Goal: Task Accomplishment & Management: Use online tool/utility

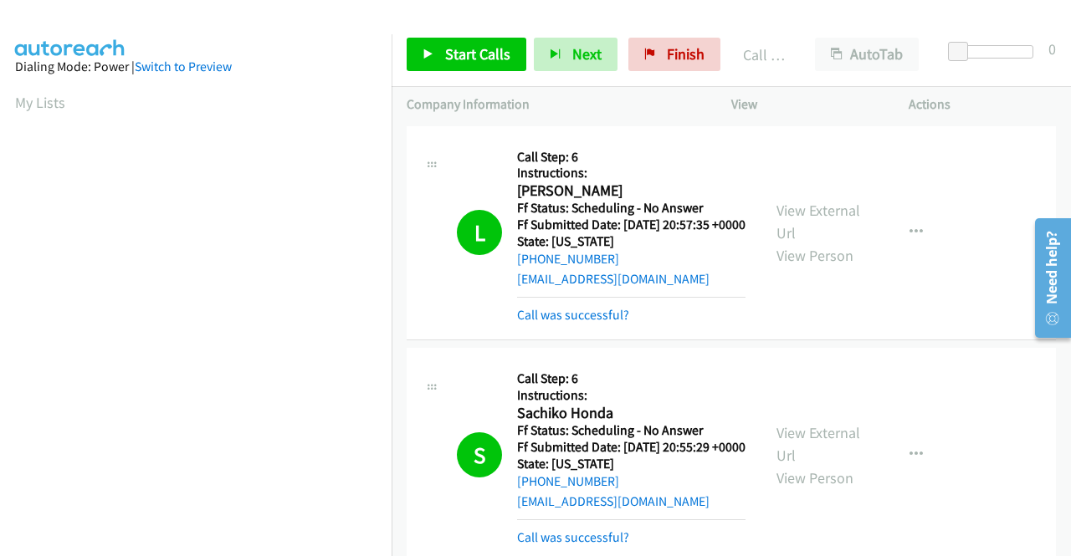
scroll to position [381, 0]
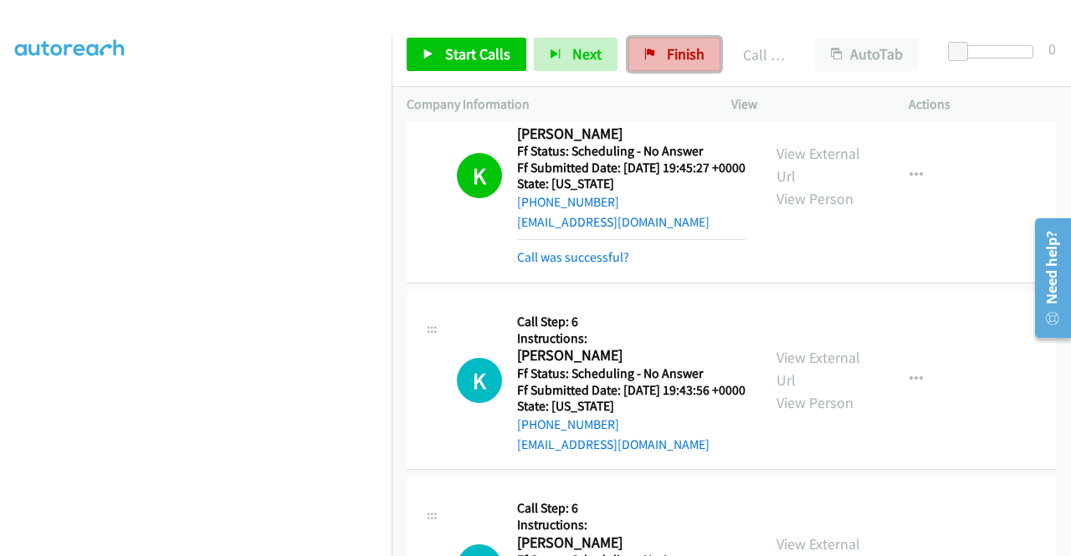
click at [644, 58] on icon at bounding box center [650, 55] width 12 height 12
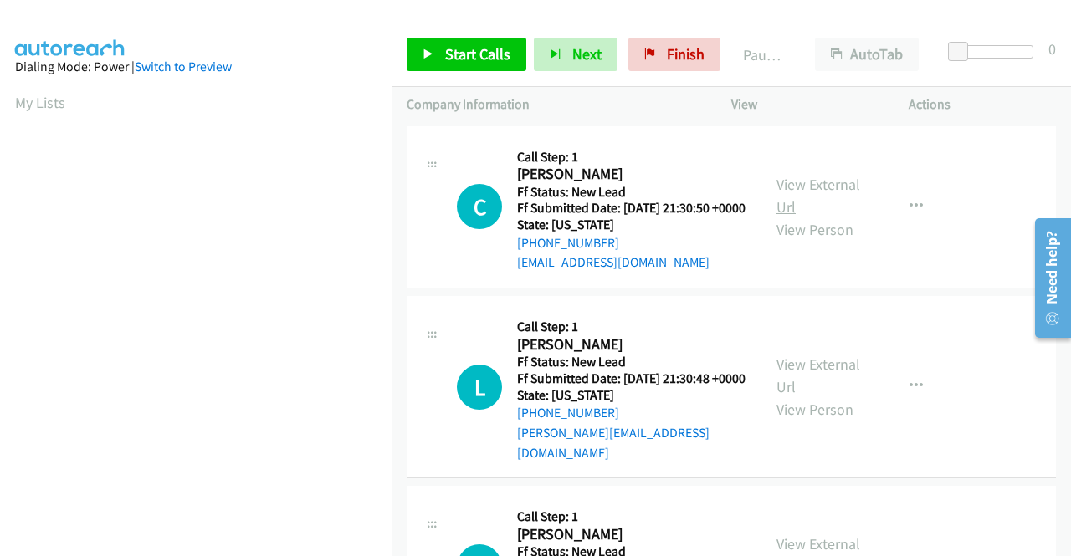
click at [795, 195] on link "View External Url" at bounding box center [818, 196] width 84 height 42
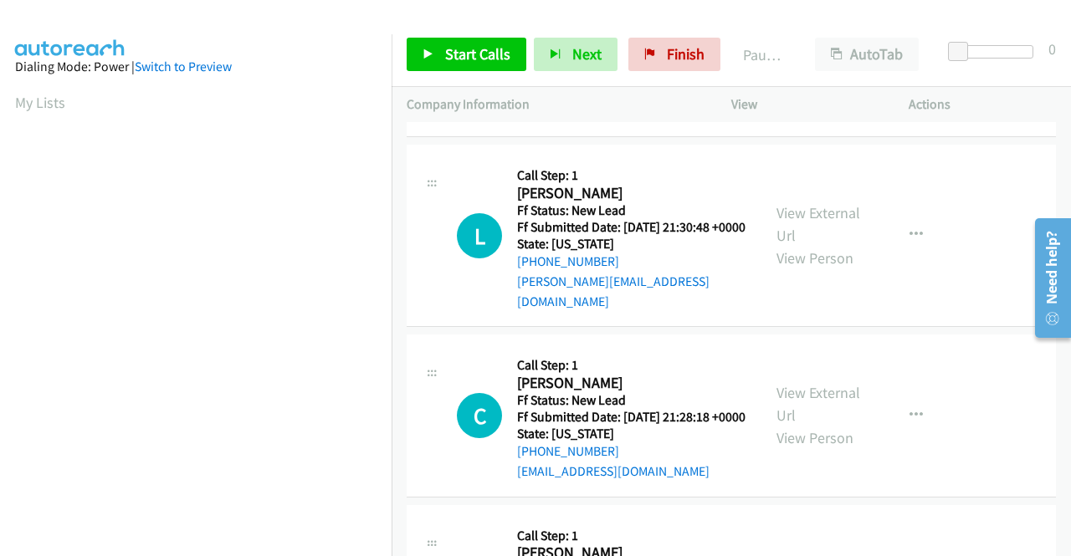
scroll to position [167, 0]
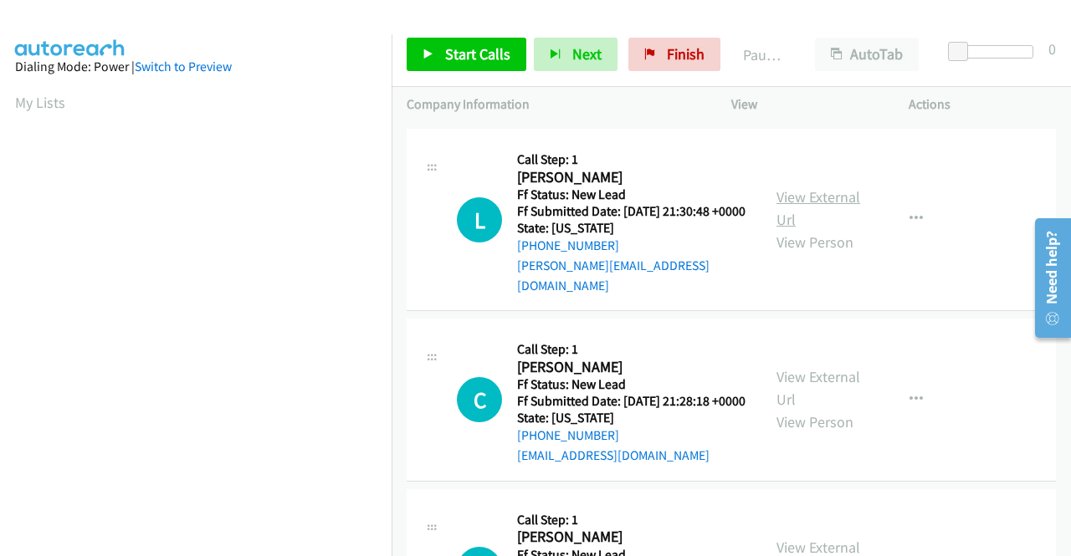
click at [815, 210] on link "View External Url" at bounding box center [818, 208] width 84 height 42
click at [842, 399] on link "View External Url" at bounding box center [818, 388] width 84 height 42
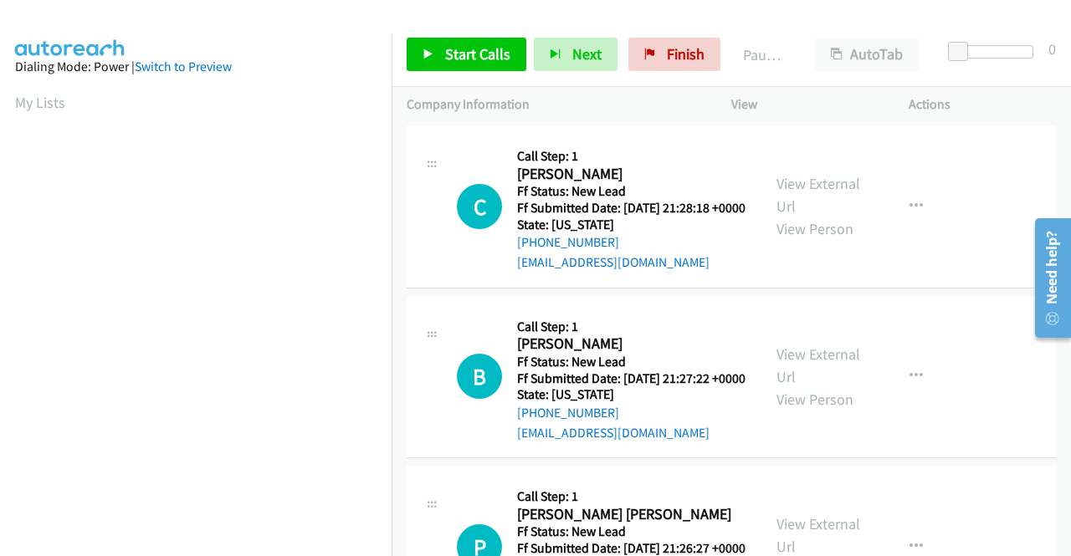
scroll to position [502, 0]
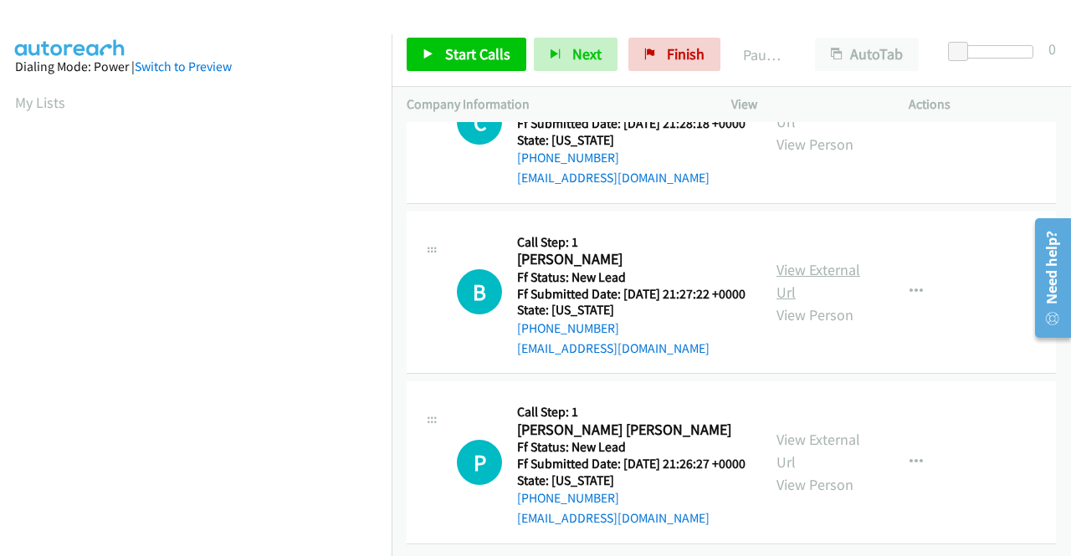
click at [790, 260] on link "View External Url" at bounding box center [818, 281] width 84 height 42
click at [828, 432] on link "View External Url" at bounding box center [818, 451] width 84 height 42
click at [442, 61] on link "Start Calls" at bounding box center [467, 54] width 120 height 33
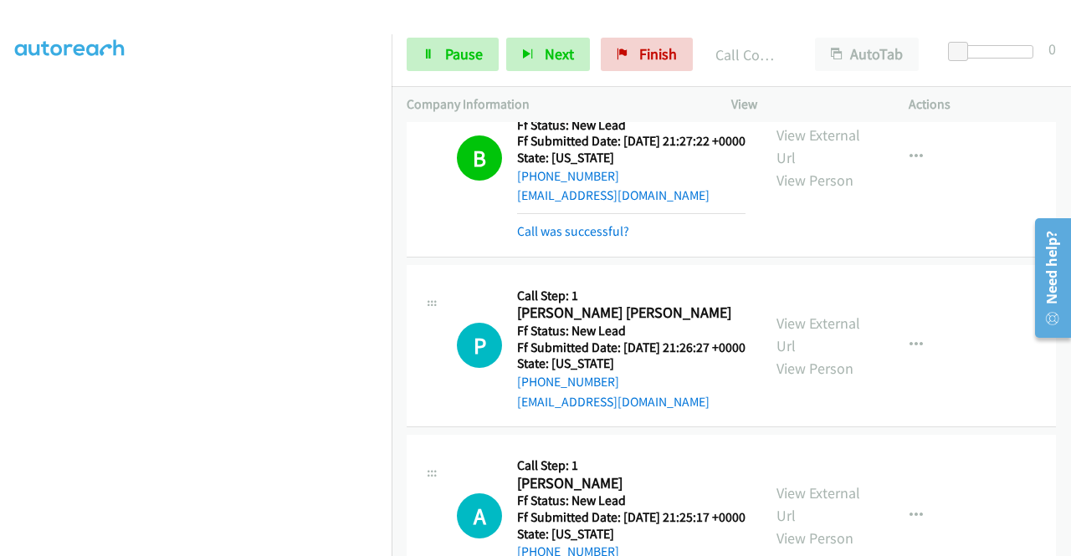
scroll to position [669, 0]
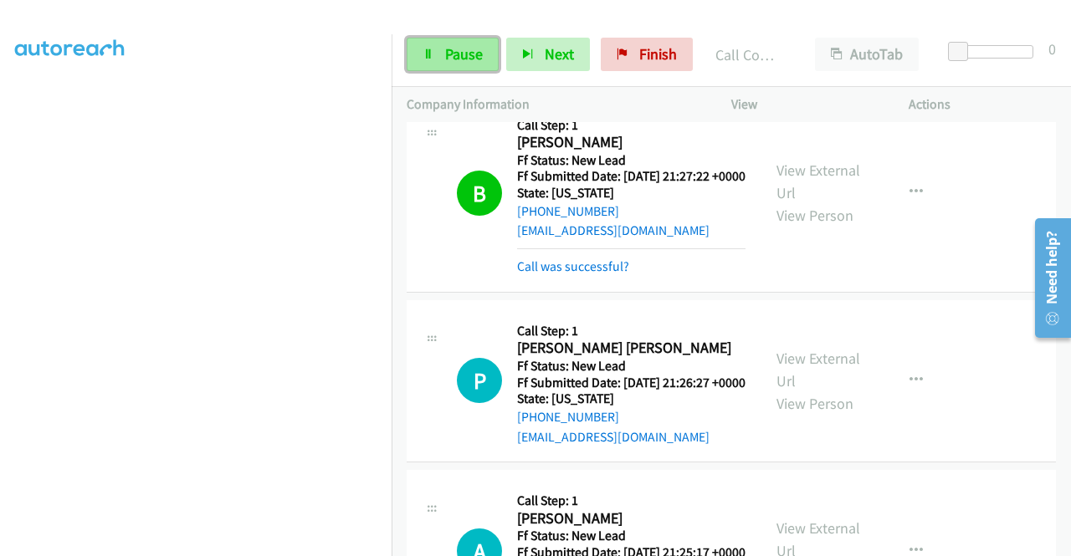
click at [445, 56] on span "Pause" at bounding box center [464, 53] width 38 height 19
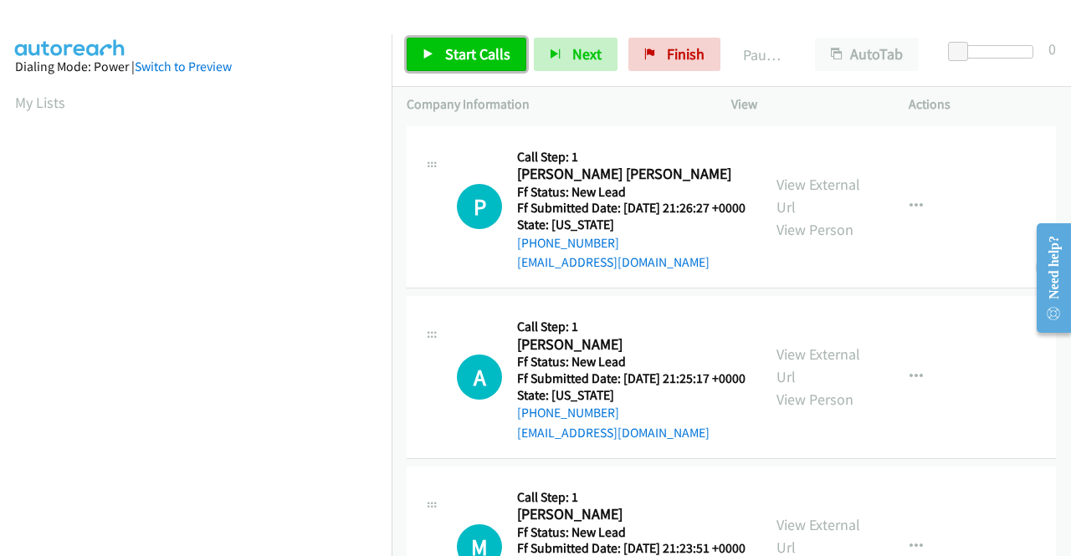
click at [447, 56] on span "Start Calls" at bounding box center [477, 53] width 65 height 19
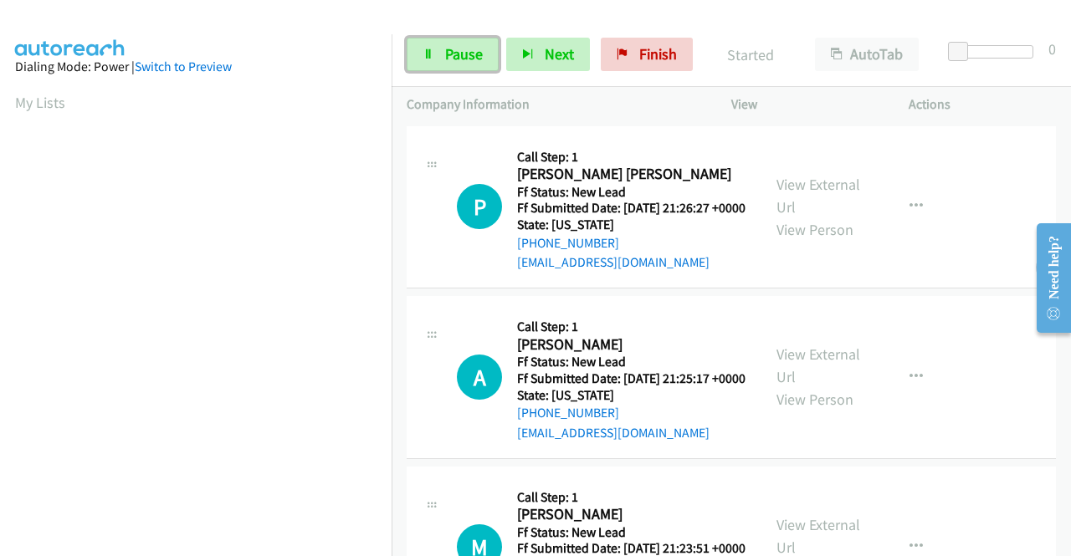
click at [447, 56] on span "Pause" at bounding box center [464, 53] width 38 height 19
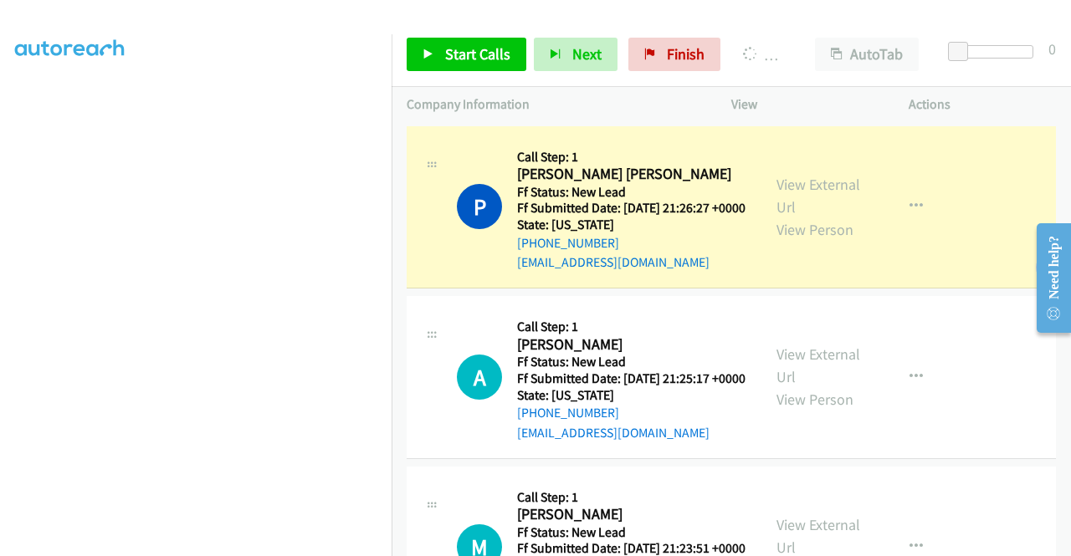
scroll to position [381, 0]
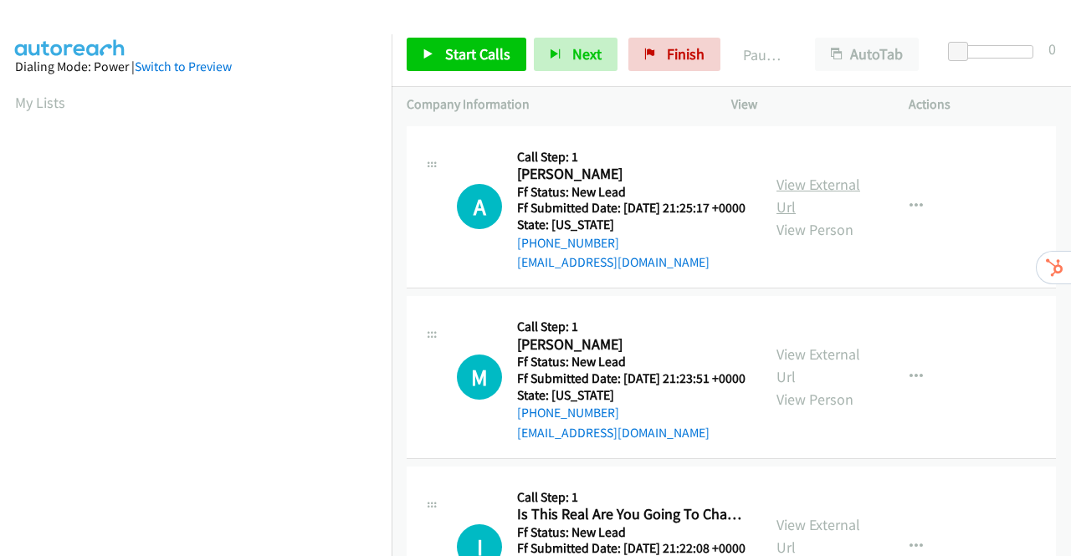
click at [834, 193] on link "View External Url" at bounding box center [818, 196] width 84 height 42
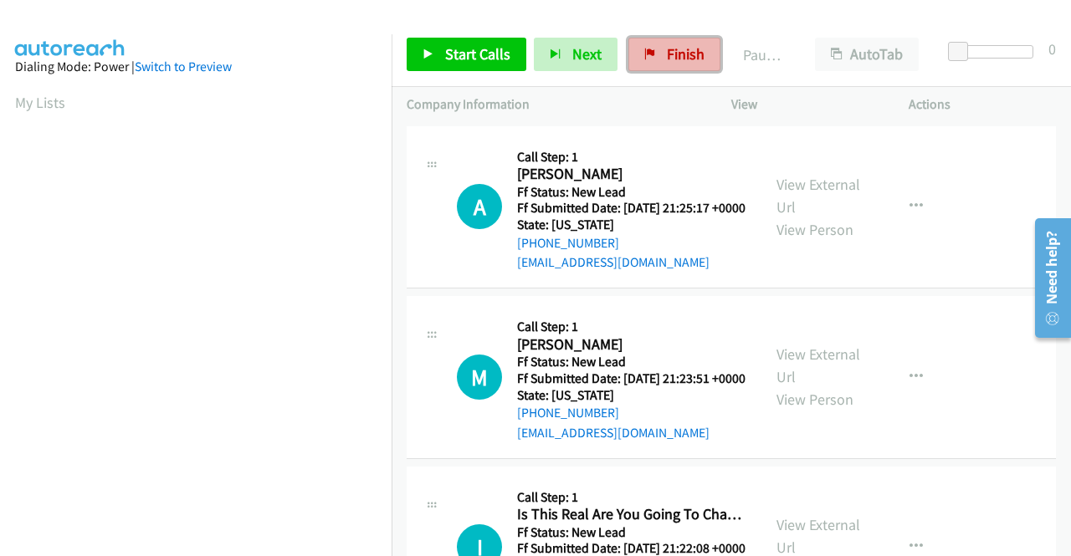
drag, startPoint x: 678, startPoint y: 51, endPoint x: 609, endPoint y: 88, distance: 77.8
click at [677, 51] on span "Finish" at bounding box center [686, 53] width 38 height 19
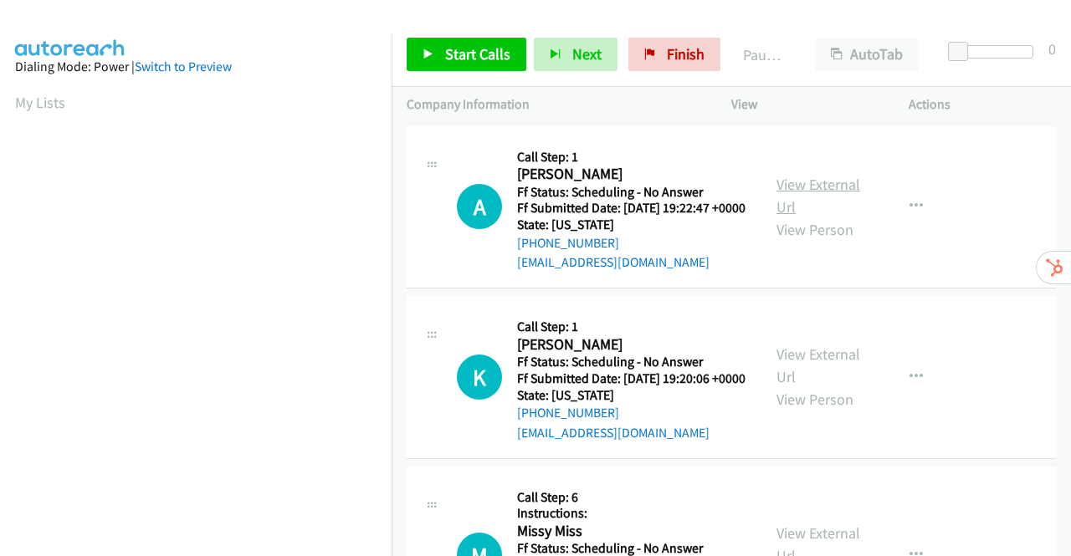
click at [798, 197] on link "View External Url" at bounding box center [818, 196] width 84 height 42
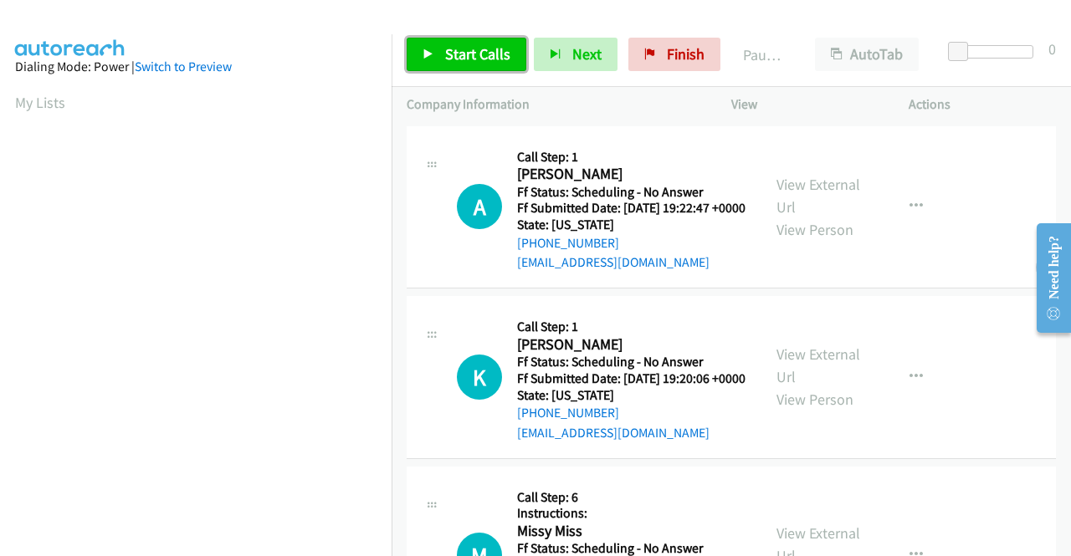
click at [432, 44] on link "Start Calls" at bounding box center [467, 54] width 120 height 33
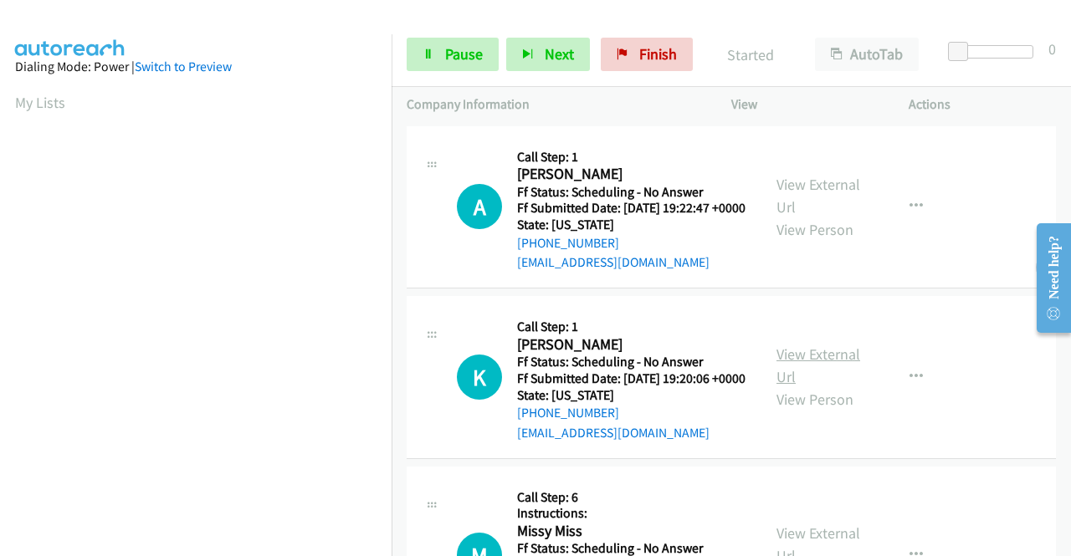
click at [813, 384] on link "View External Url" at bounding box center [818, 366] width 84 height 42
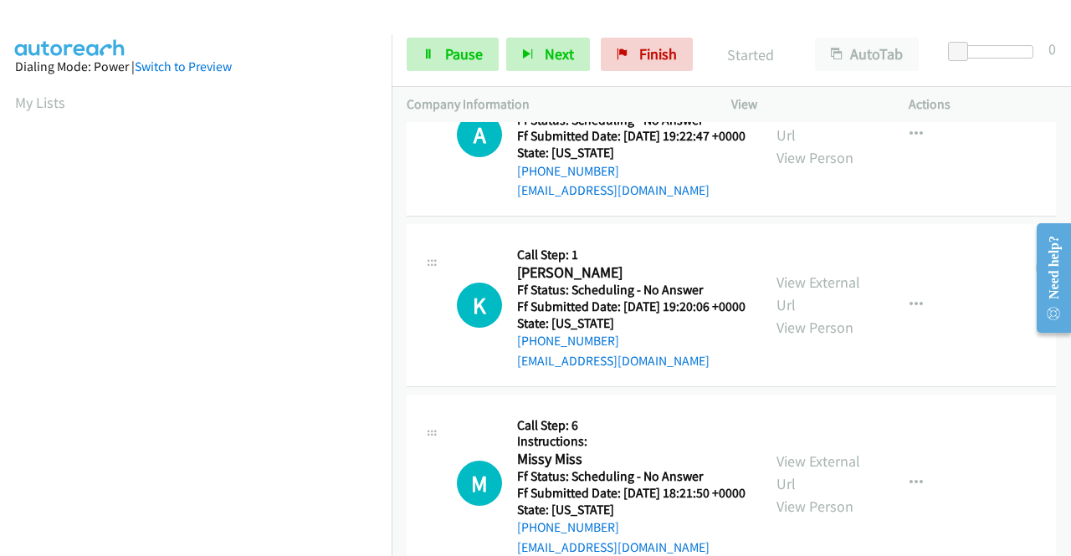
scroll to position [167, 0]
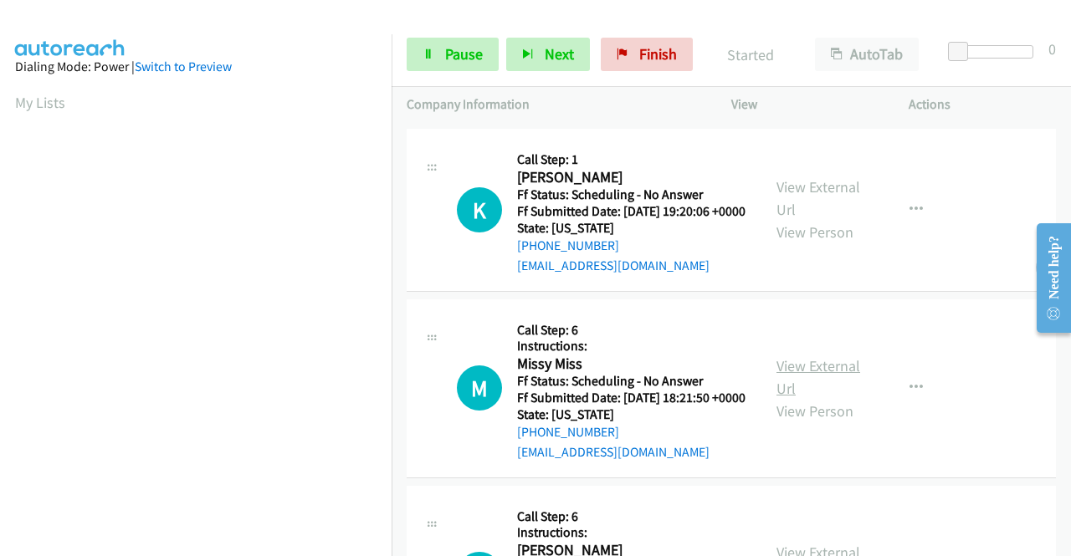
click at [813, 398] on link "View External Url" at bounding box center [818, 377] width 84 height 42
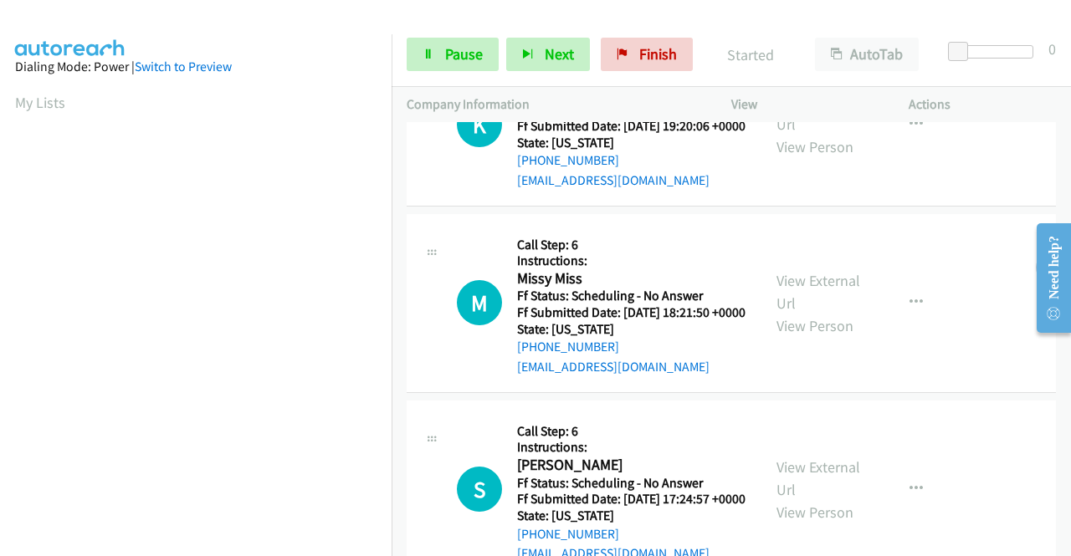
scroll to position [335, 0]
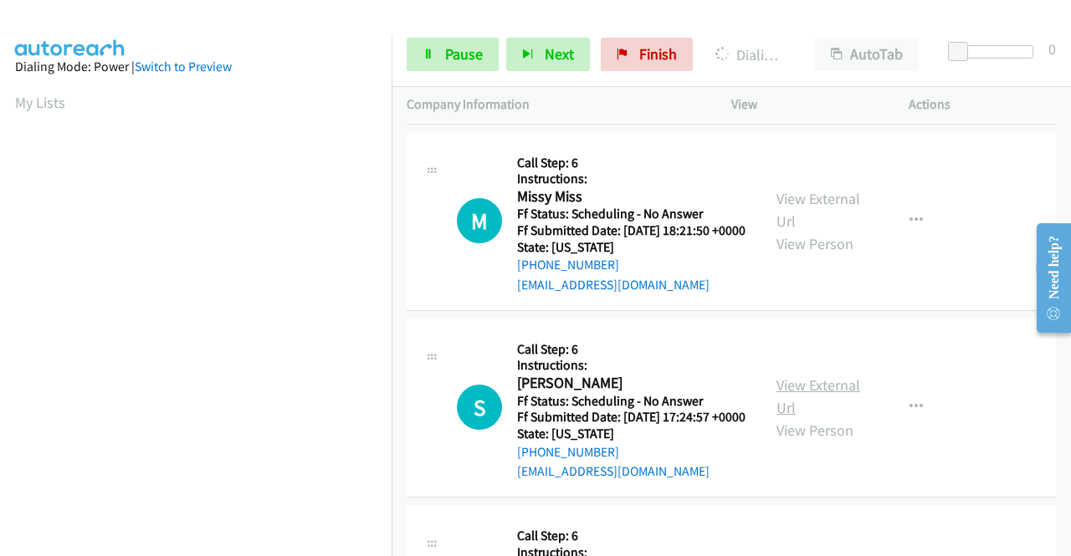
click at [828, 417] on link "View External Url" at bounding box center [818, 397] width 84 height 42
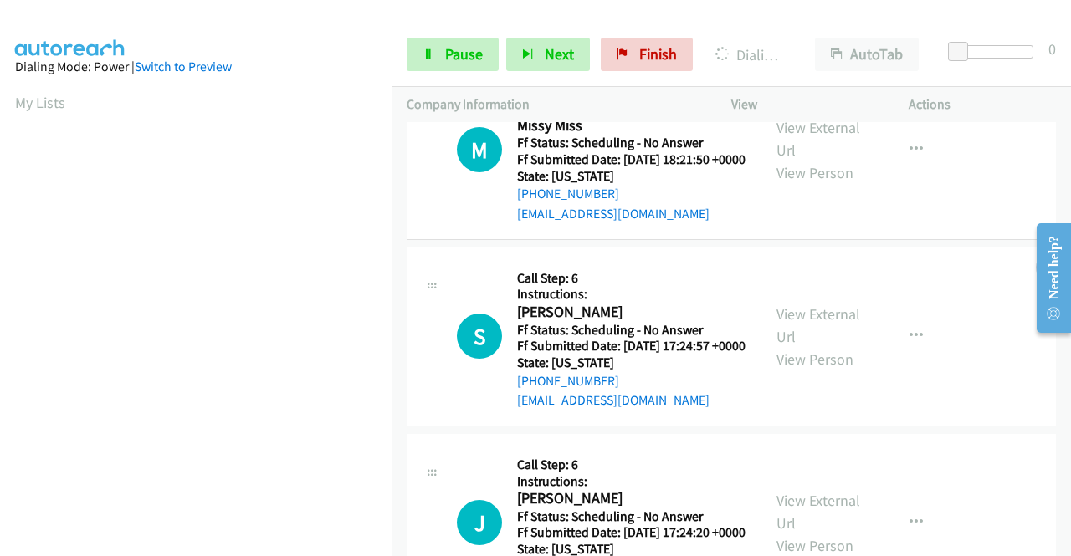
scroll to position [586, 0]
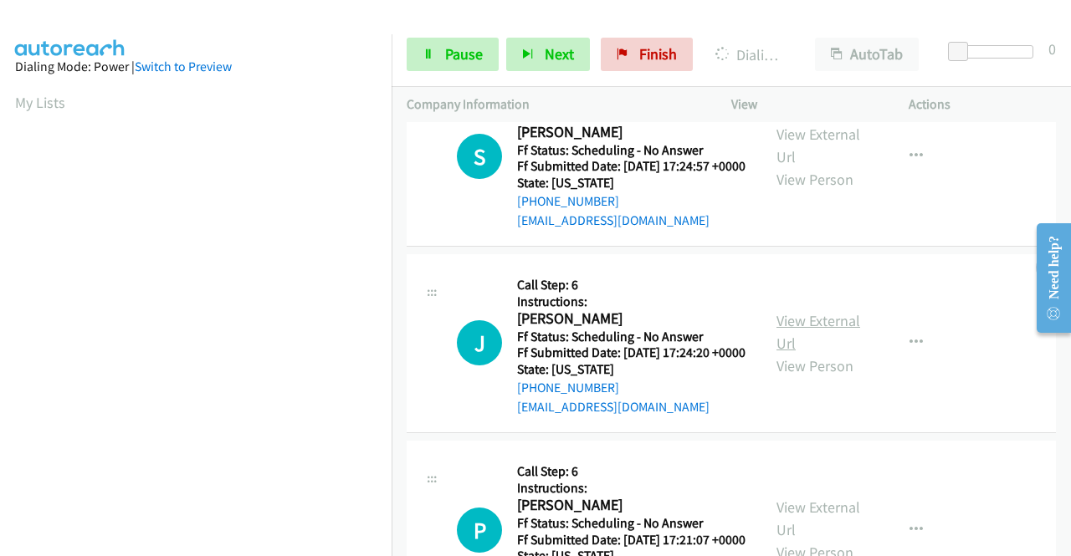
click at [776, 353] on link "View External Url" at bounding box center [818, 332] width 84 height 42
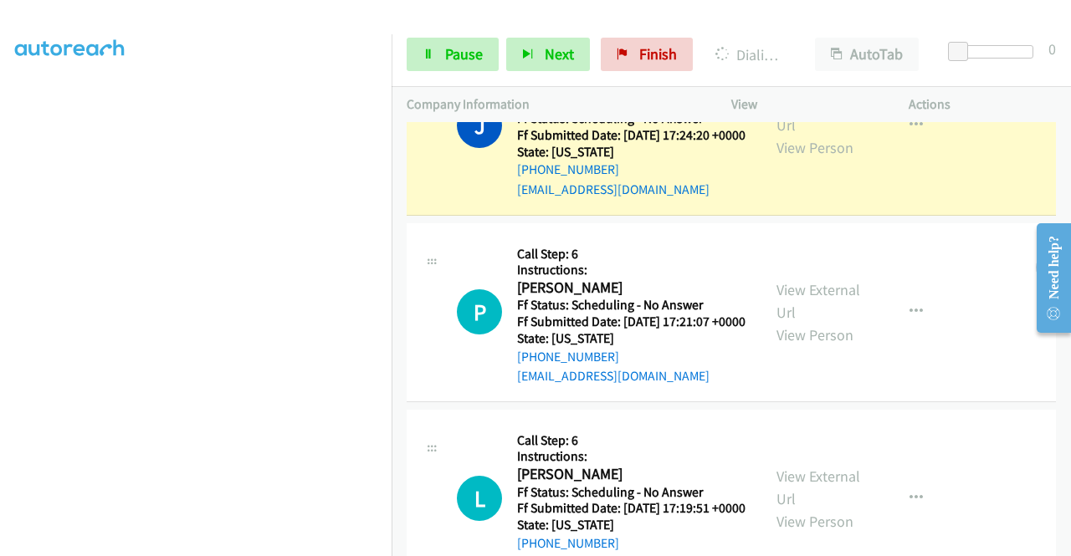
scroll to position [920, 0]
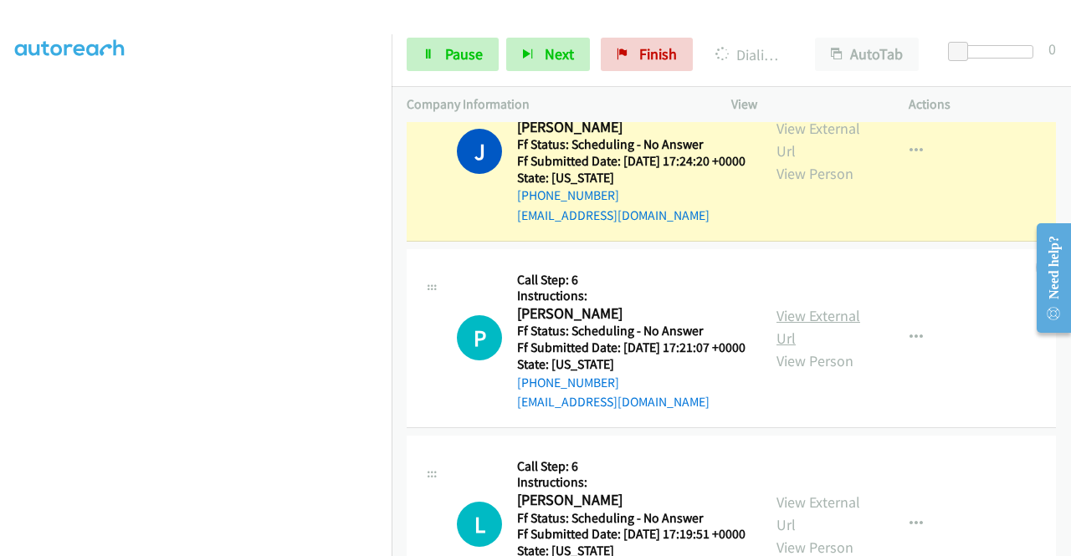
click at [817, 348] on link "View External Url" at bounding box center [818, 327] width 84 height 42
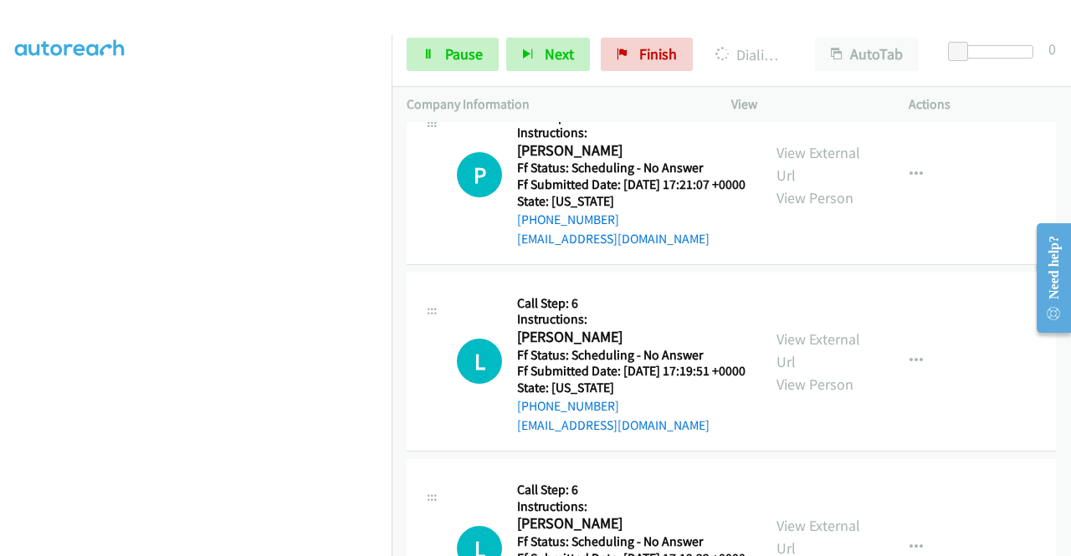
scroll to position [1087, 0]
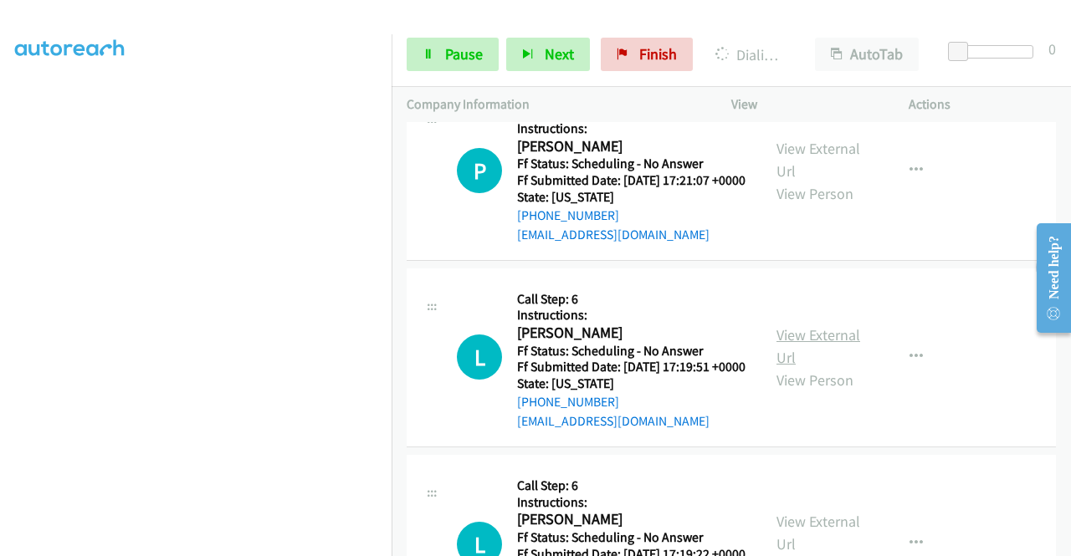
click at [821, 367] on link "View External Url" at bounding box center [818, 346] width 84 height 42
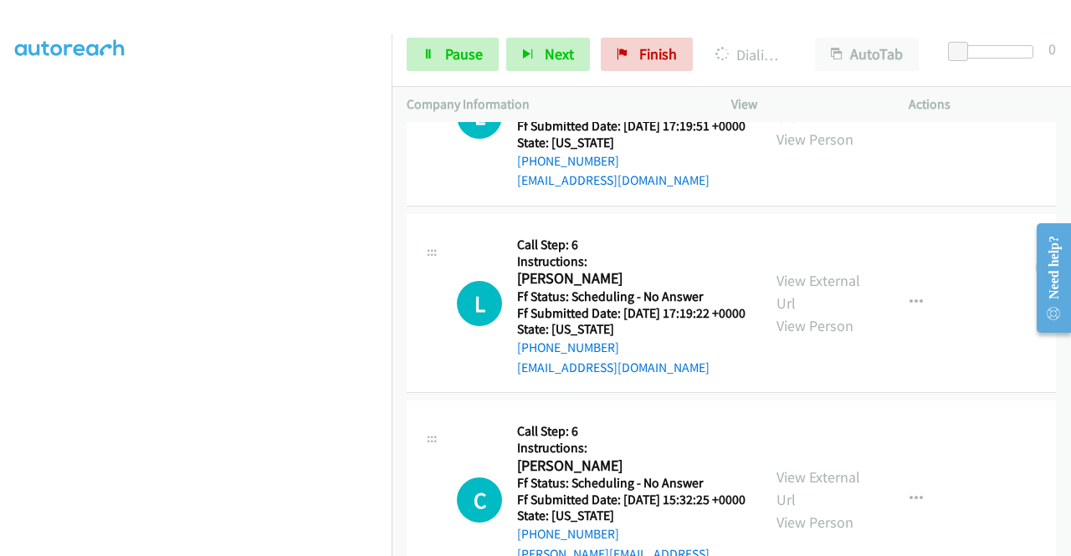
scroll to position [1338, 0]
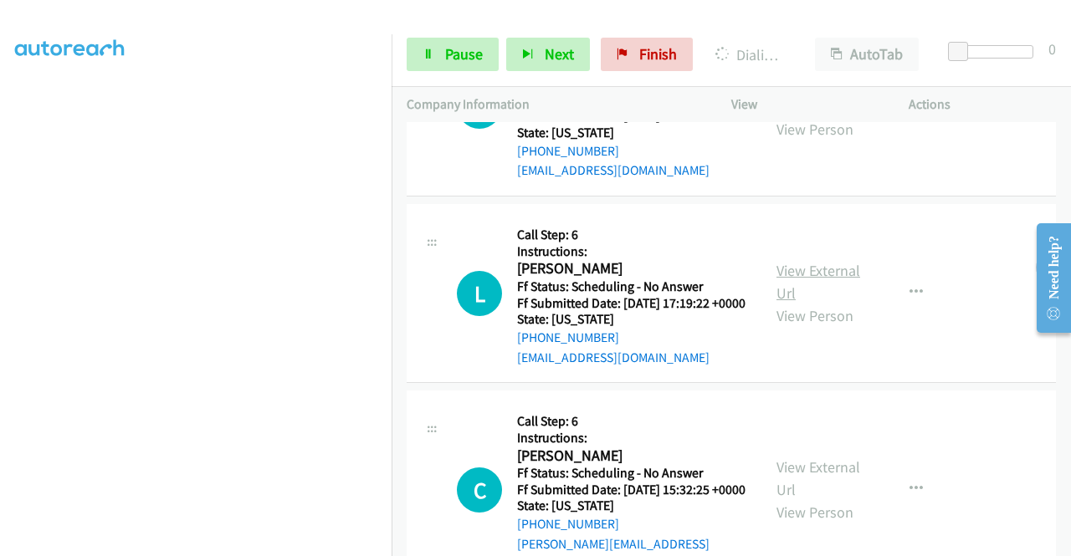
click at [801, 303] on link "View External Url" at bounding box center [818, 282] width 84 height 42
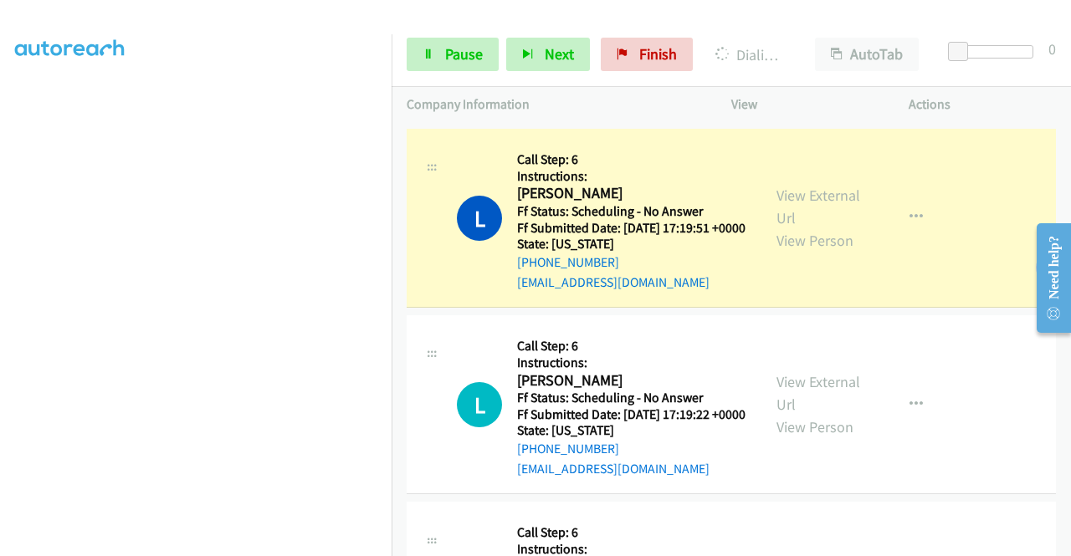
scroll to position [1457, 0]
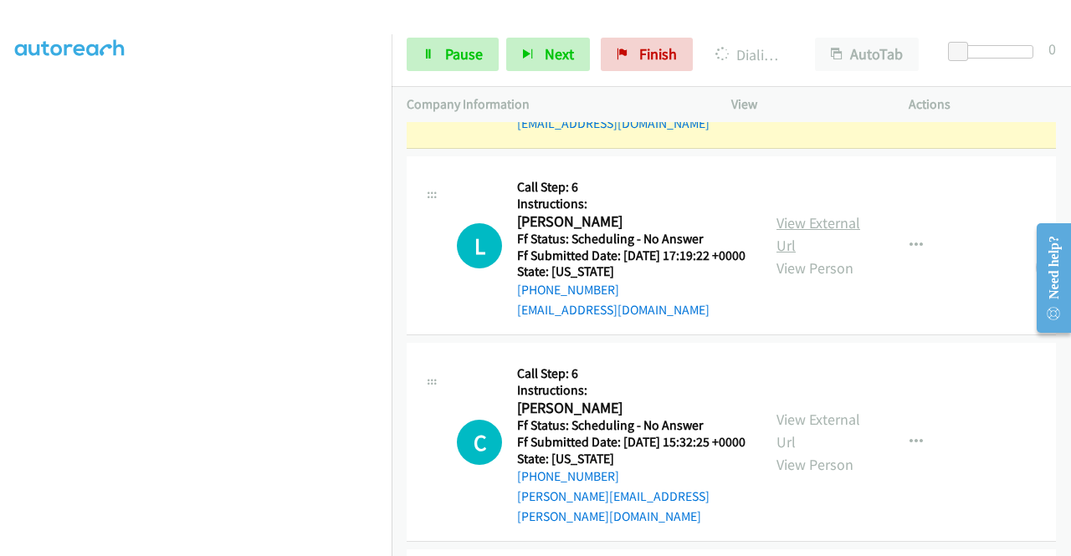
click at [791, 255] on link "View External Url" at bounding box center [818, 234] width 84 height 42
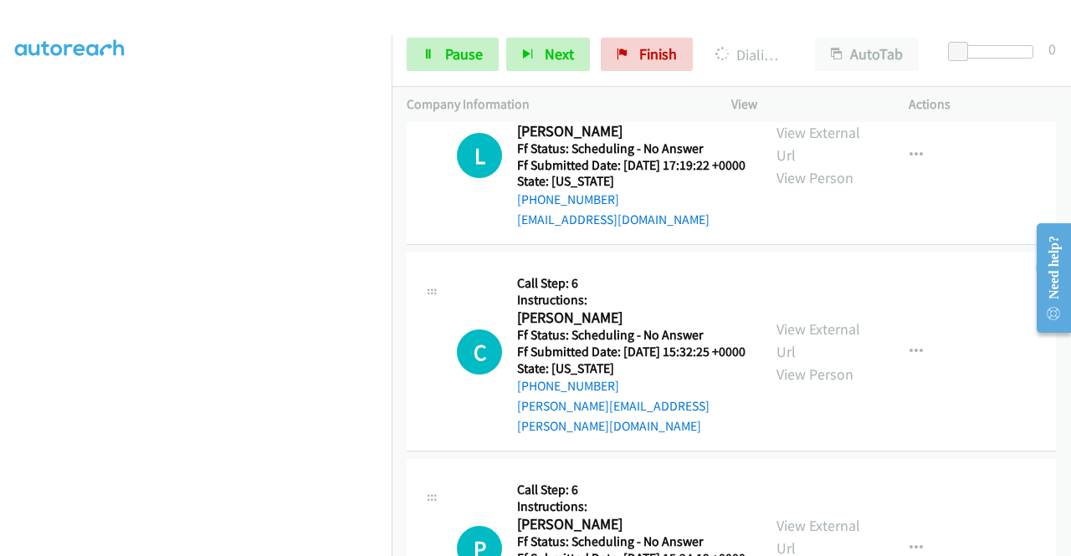
scroll to position [1624, 0]
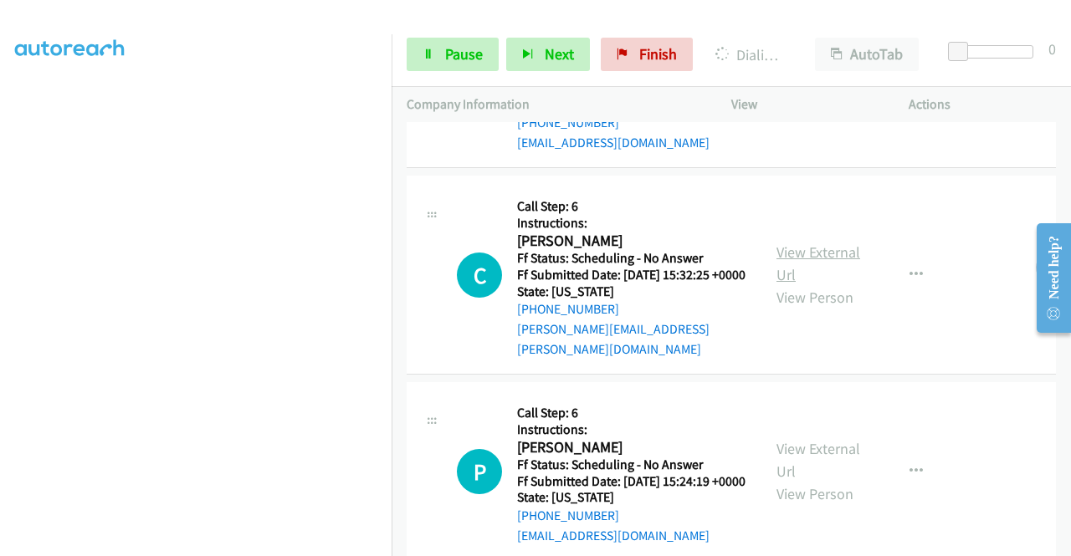
click at [804, 284] on link "View External Url" at bounding box center [818, 264] width 84 height 42
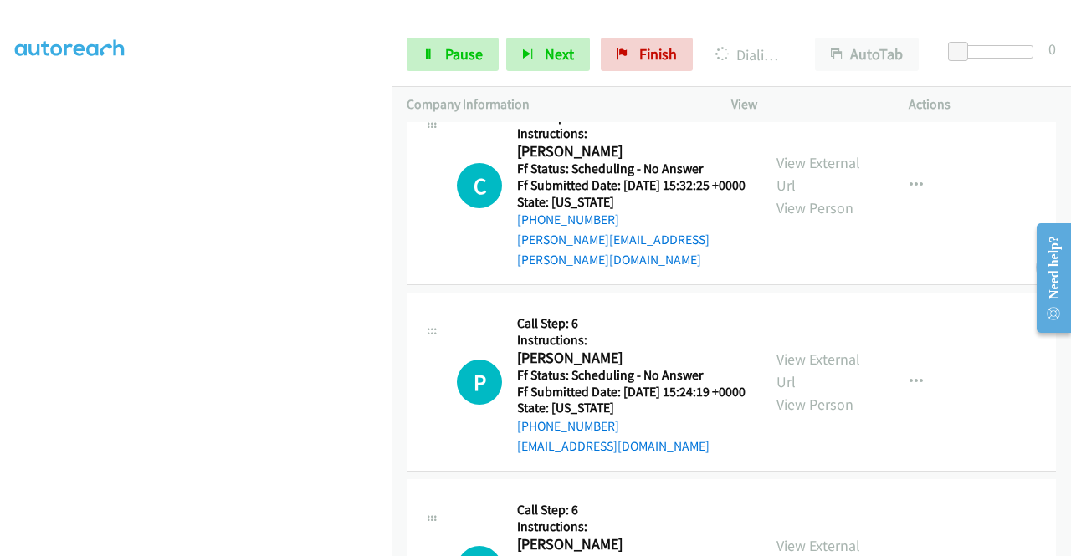
scroll to position [1792, 0]
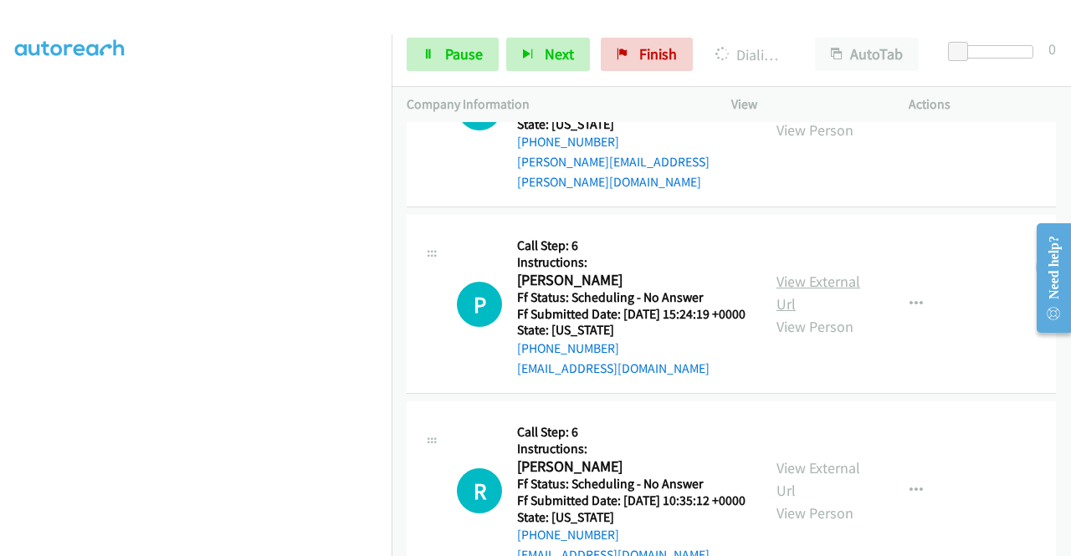
click at [826, 314] on link "View External Url" at bounding box center [818, 293] width 84 height 42
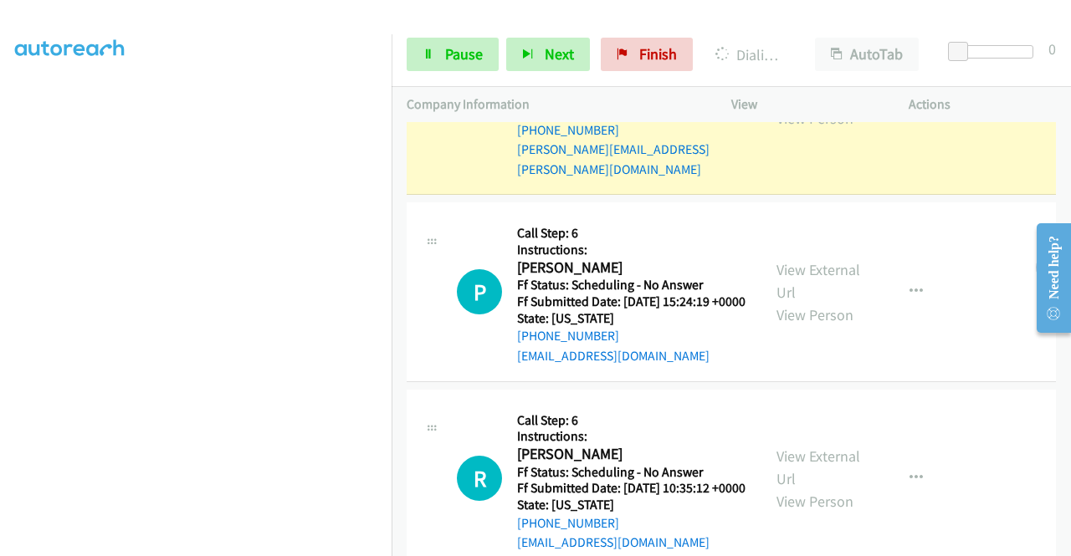
scroll to position [0, 0]
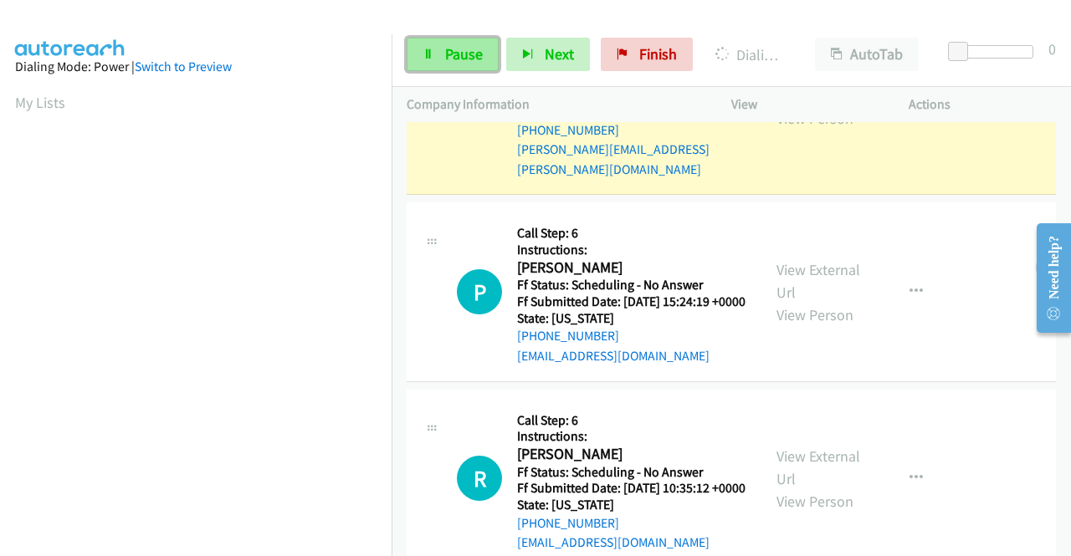
click at [458, 64] on link "Pause" at bounding box center [453, 54] width 92 height 33
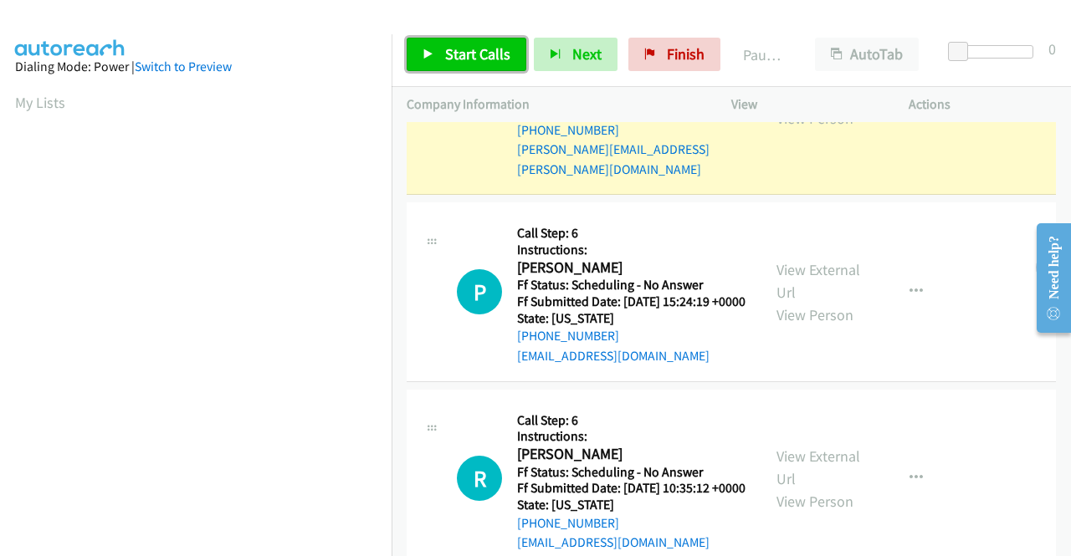
click at [476, 55] on span "Start Calls" at bounding box center [477, 53] width 65 height 19
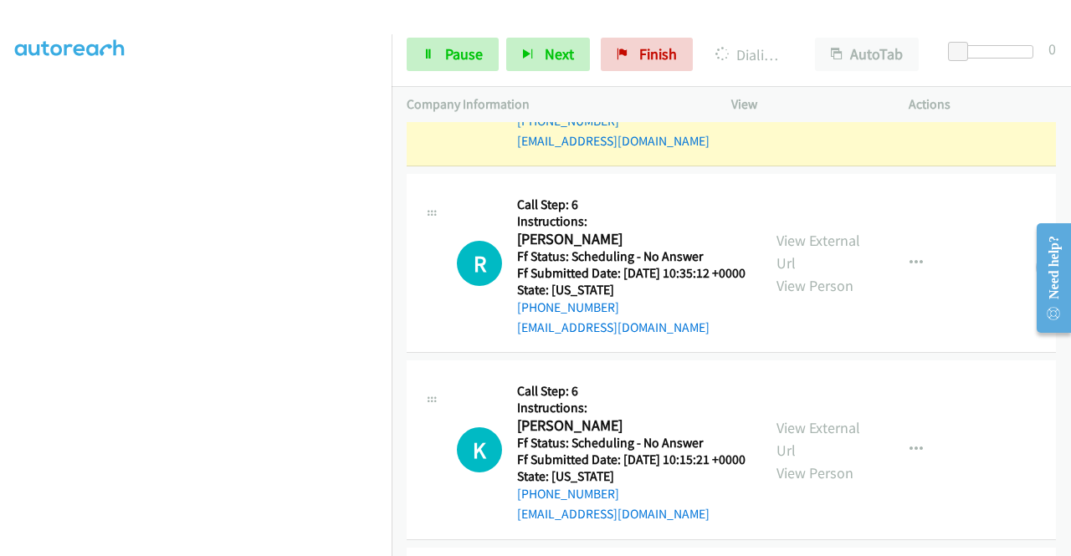
scroll to position [2377, 0]
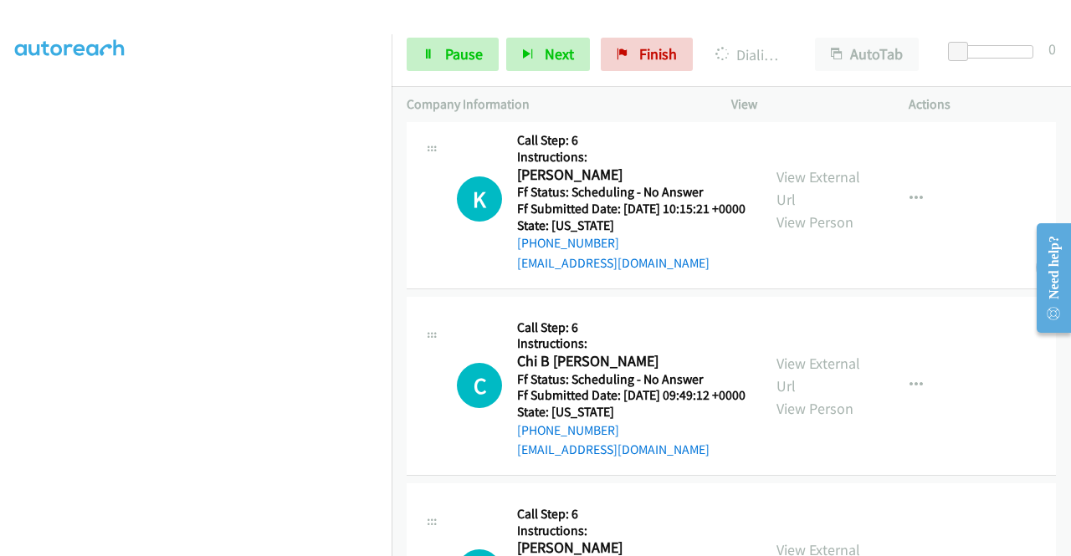
click at [833, 22] on link "View External Url" at bounding box center [818, 1] width 84 height 42
click at [797, 209] on link "View External Url" at bounding box center [818, 188] width 84 height 42
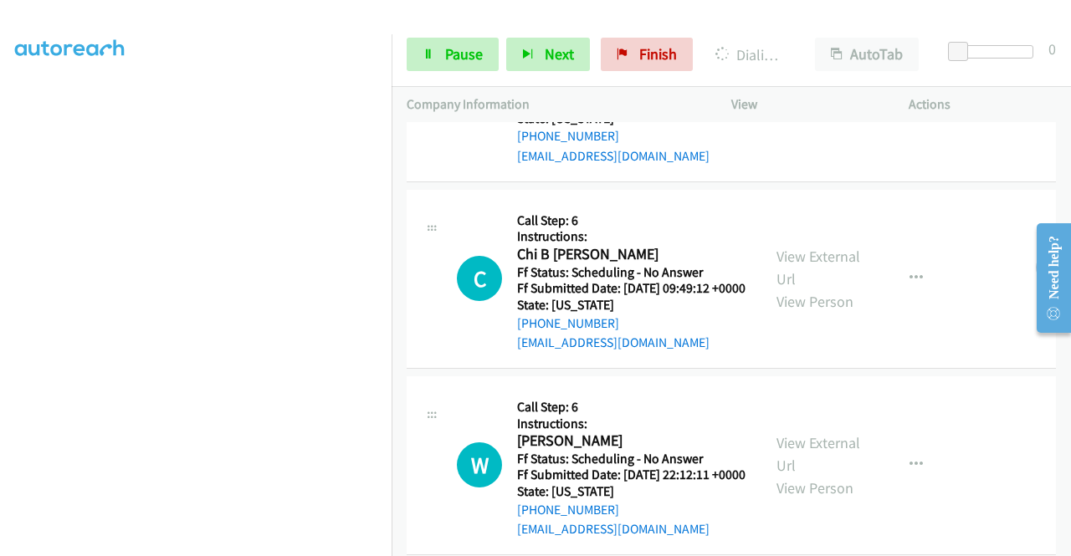
scroll to position [2544, 0]
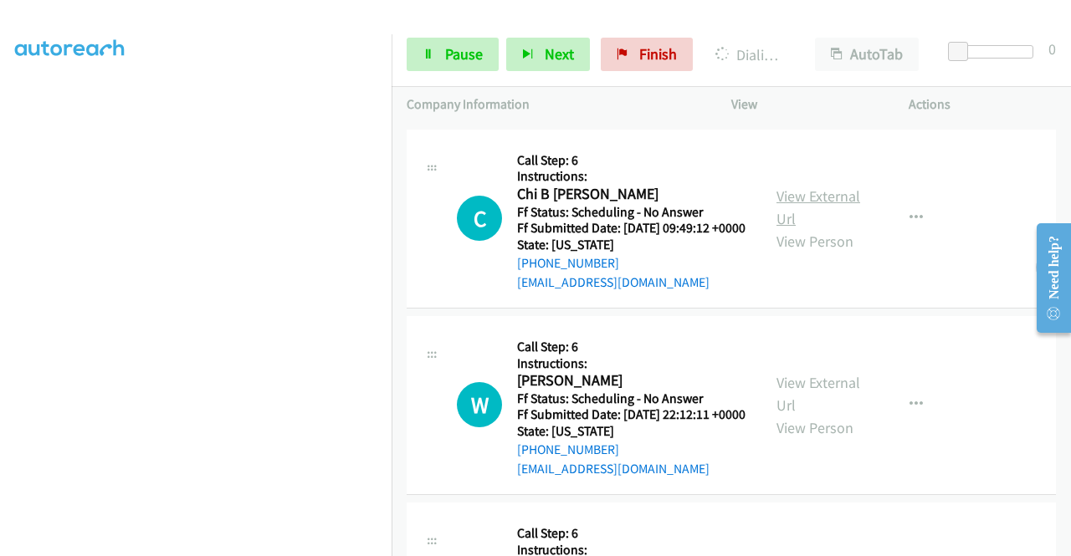
click at [830, 228] on link "View External Url" at bounding box center [818, 208] width 84 height 42
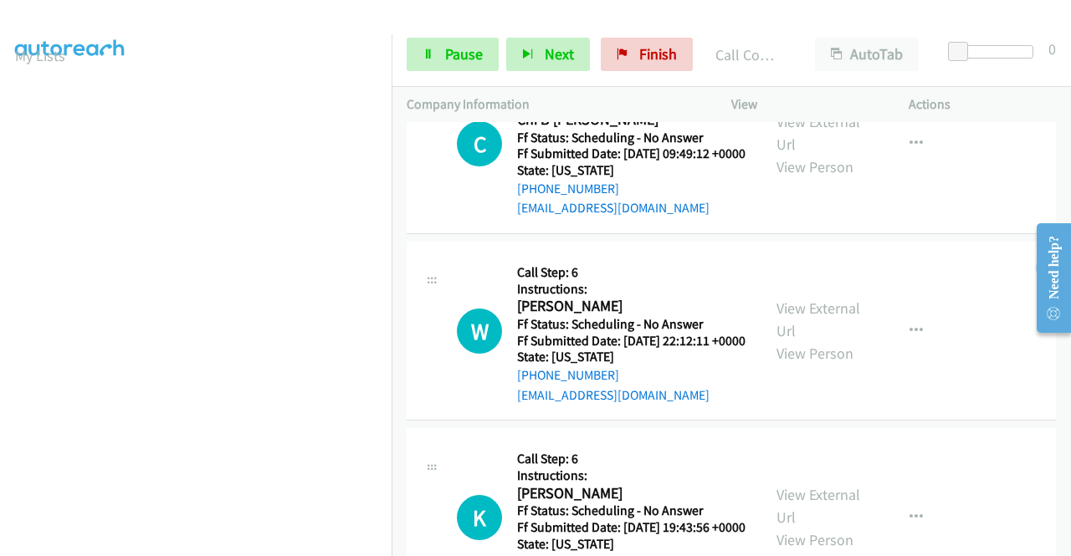
scroll to position [2795, 0]
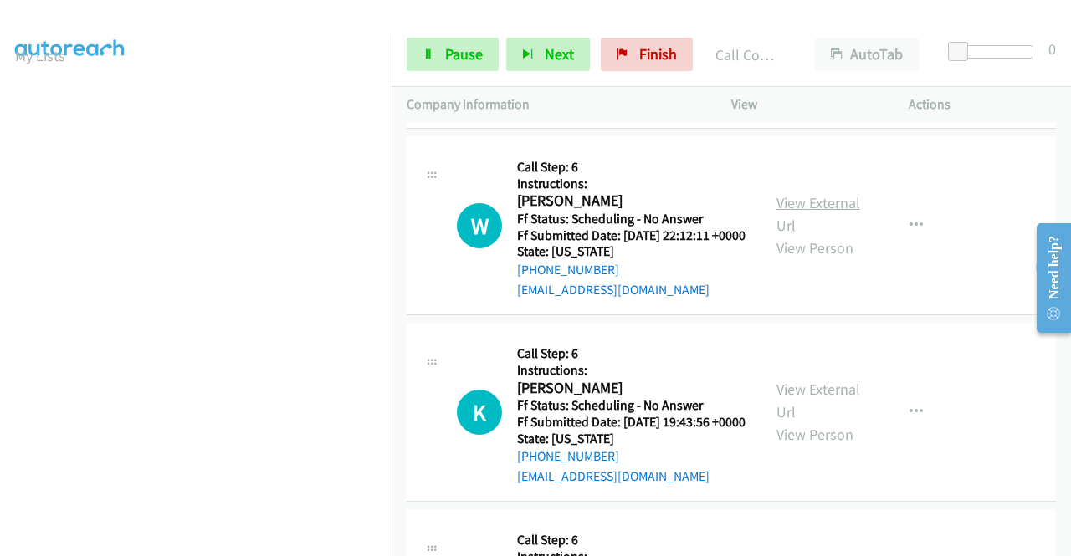
click at [807, 235] on link "View External Url" at bounding box center [818, 214] width 84 height 42
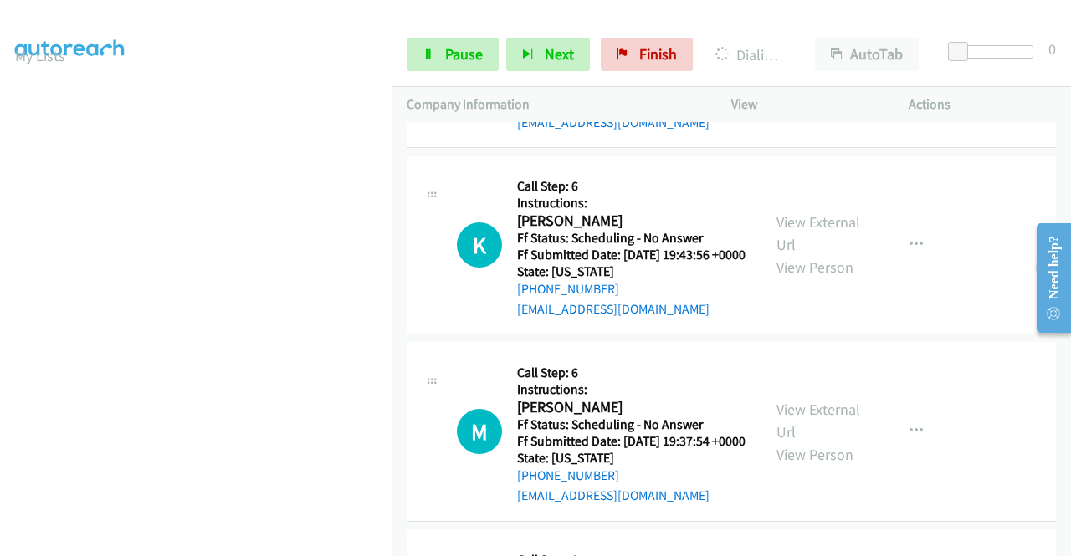
scroll to position [3046, 0]
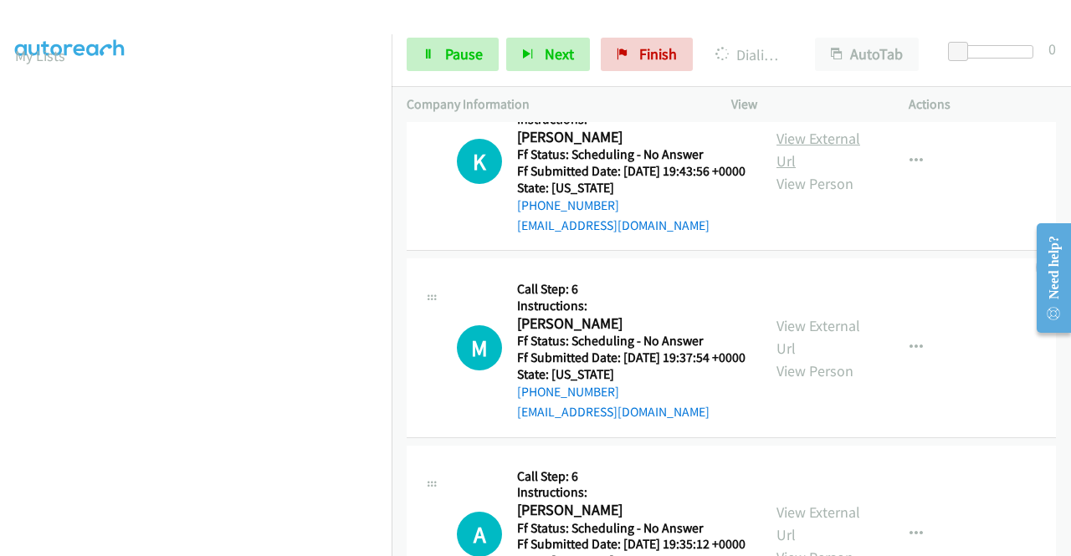
click at [803, 171] on link "View External Url" at bounding box center [818, 150] width 84 height 42
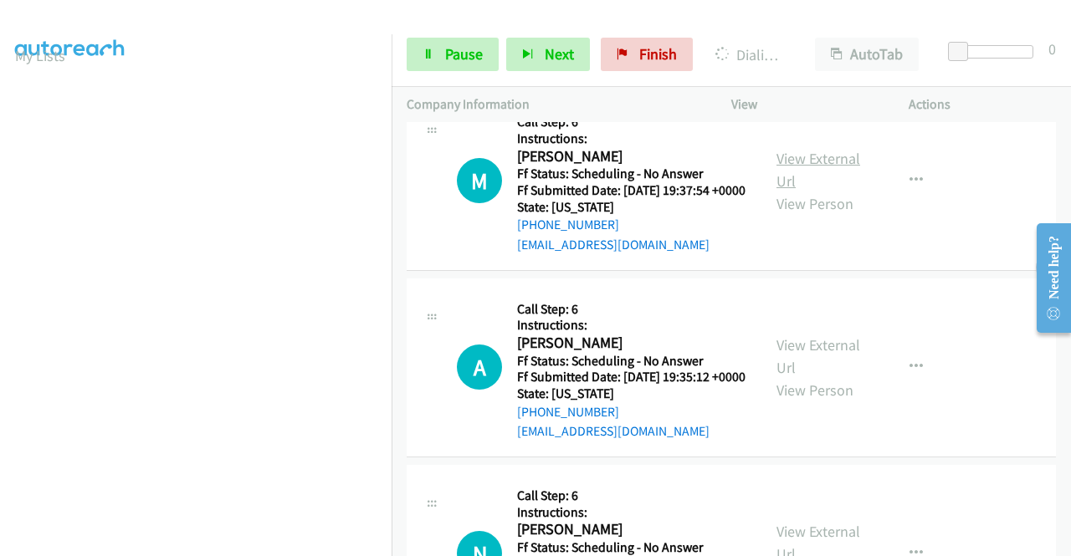
click at [816, 191] on link "View External Url" at bounding box center [818, 170] width 84 height 42
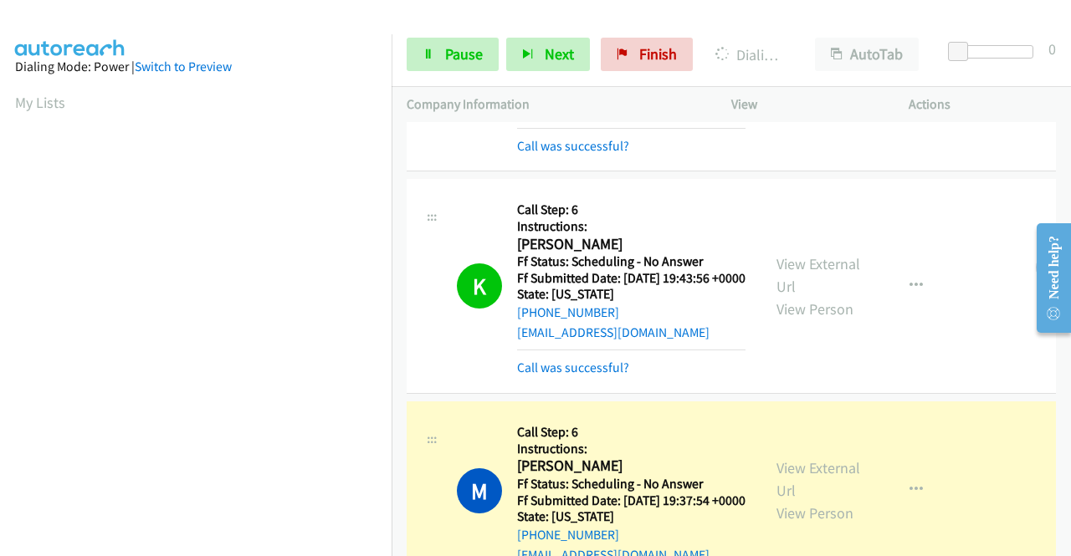
scroll to position [381, 0]
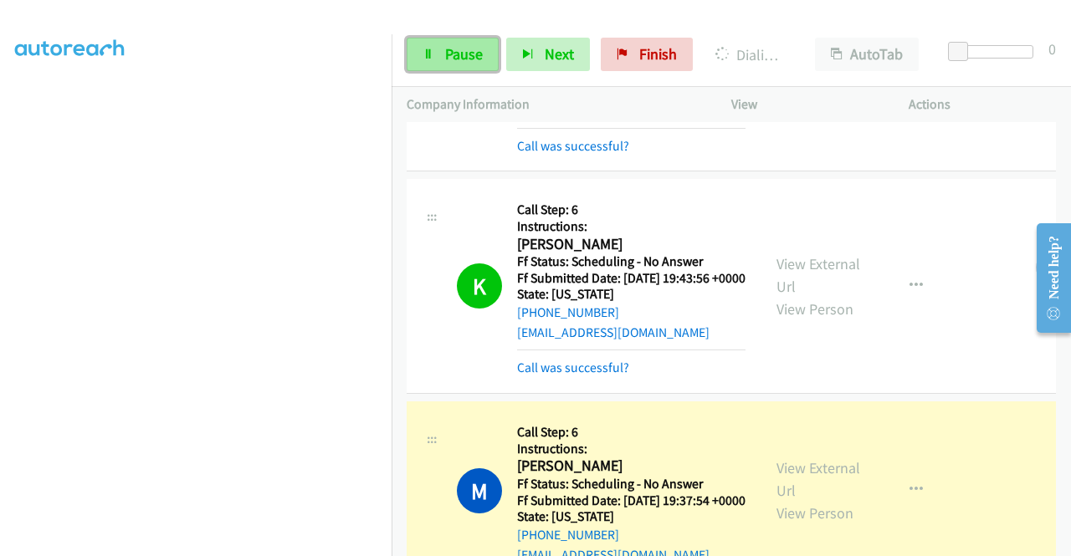
click at [461, 51] on span "Pause" at bounding box center [464, 53] width 38 height 19
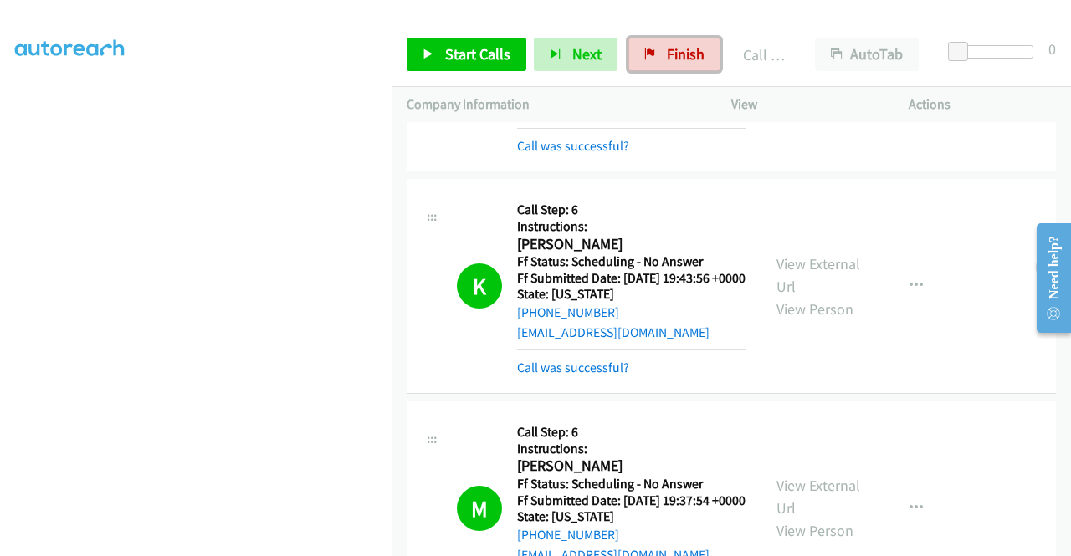
click at [646, 49] on icon at bounding box center [650, 55] width 12 height 12
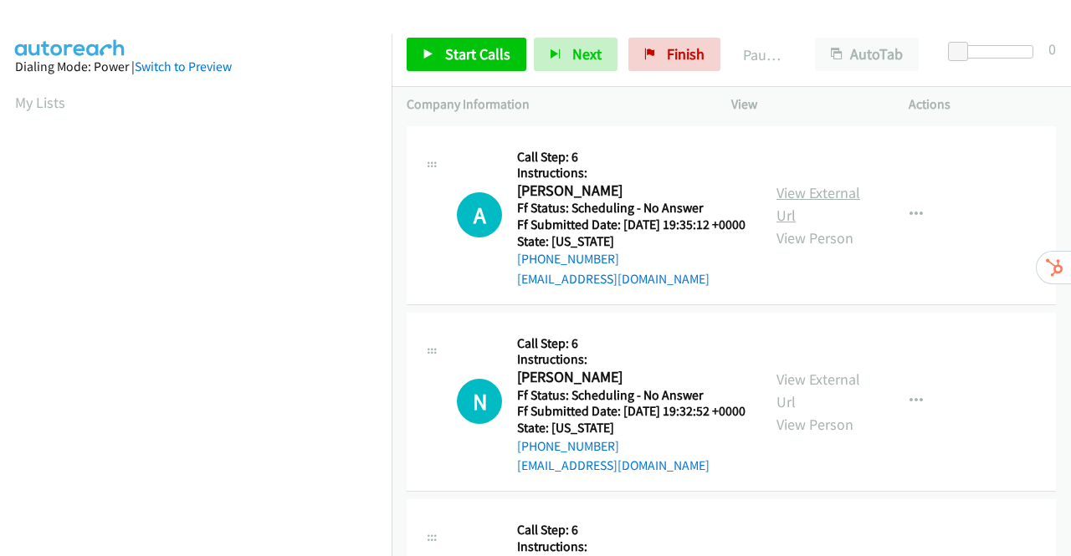
click at [825, 201] on link "View External Url" at bounding box center [818, 204] width 84 height 42
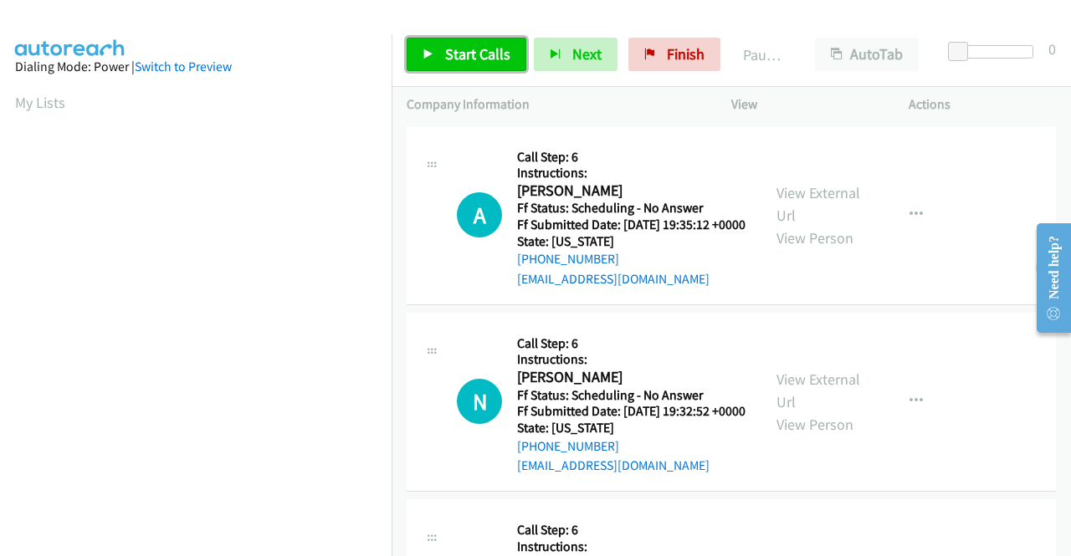
click at [457, 49] on span "Start Calls" at bounding box center [477, 53] width 65 height 19
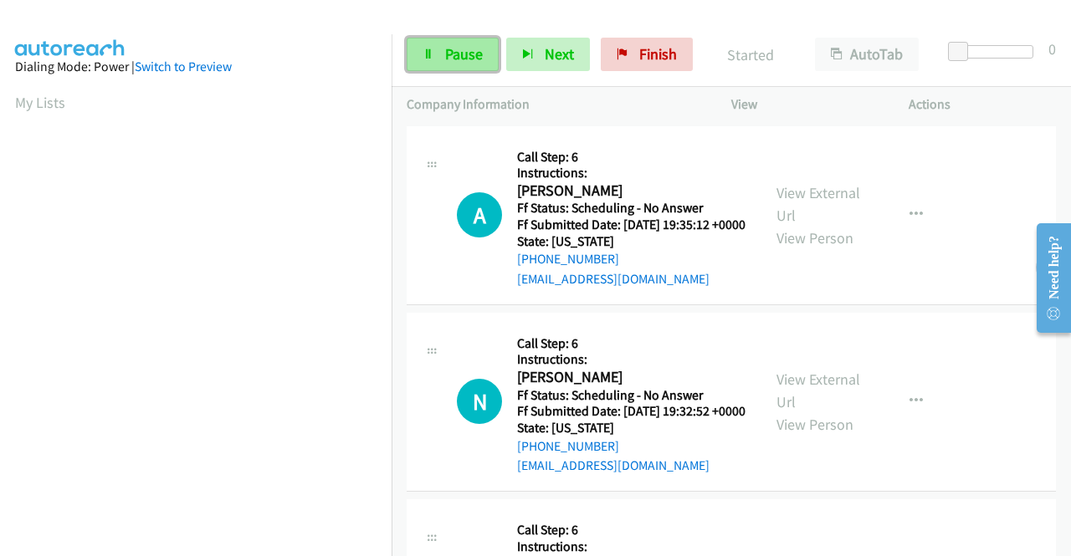
click at [457, 51] on span "Pause" at bounding box center [464, 53] width 38 height 19
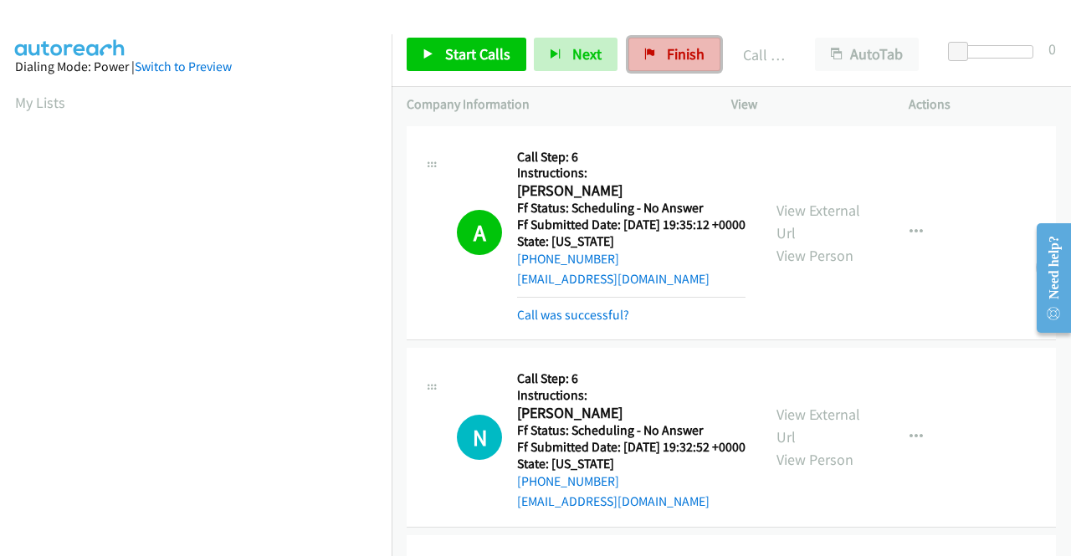
click at [667, 54] on span "Finish" at bounding box center [686, 53] width 38 height 19
